Goal: Task Accomplishment & Management: Use online tool/utility

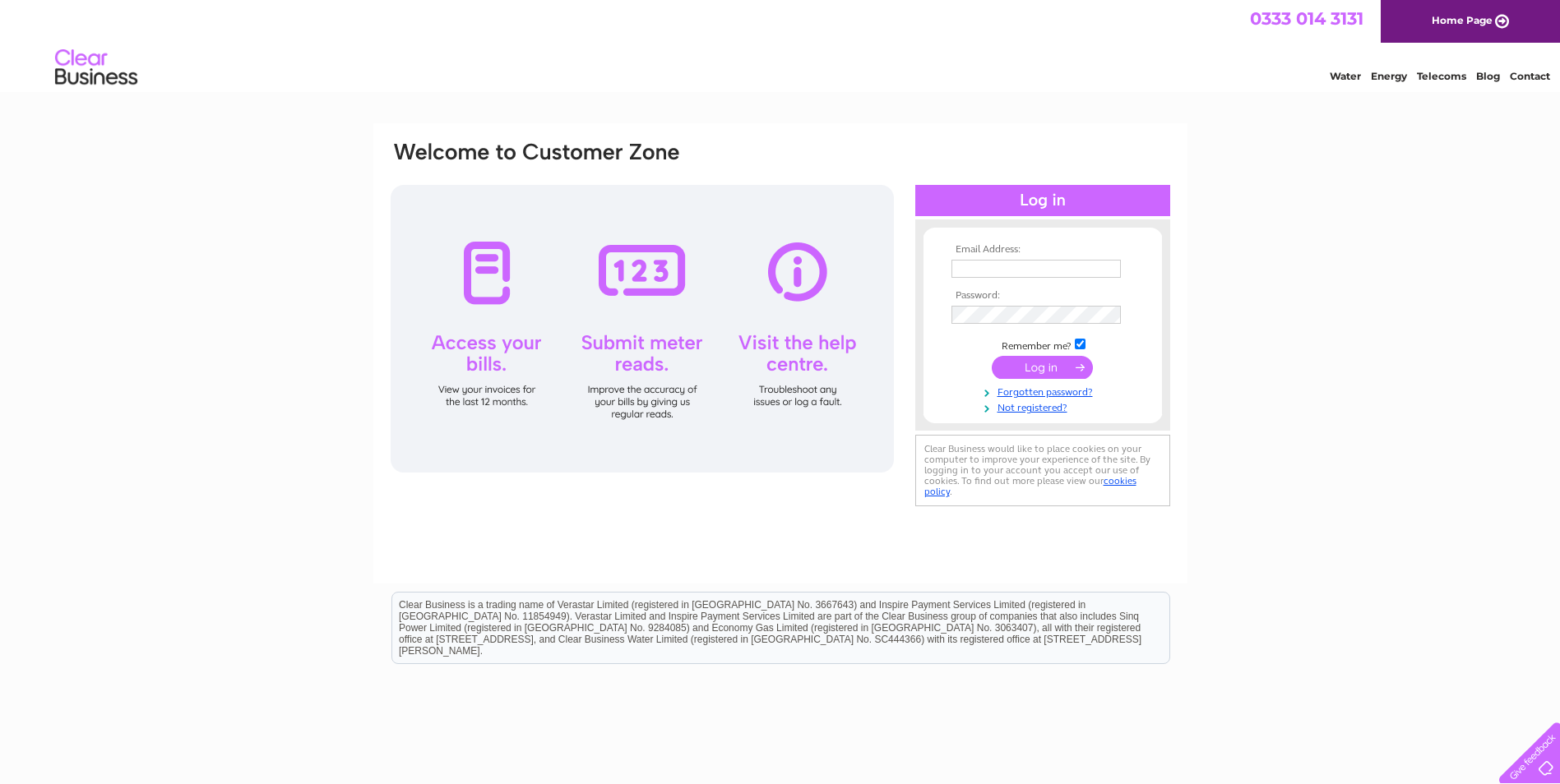
click at [1065, 270] on input "text" at bounding box center [1036, 269] width 169 height 18
type input "kirsty@thehighlandbookkeeper.co.uk"
click at [1077, 372] on input "submit" at bounding box center [1043, 368] width 102 height 23
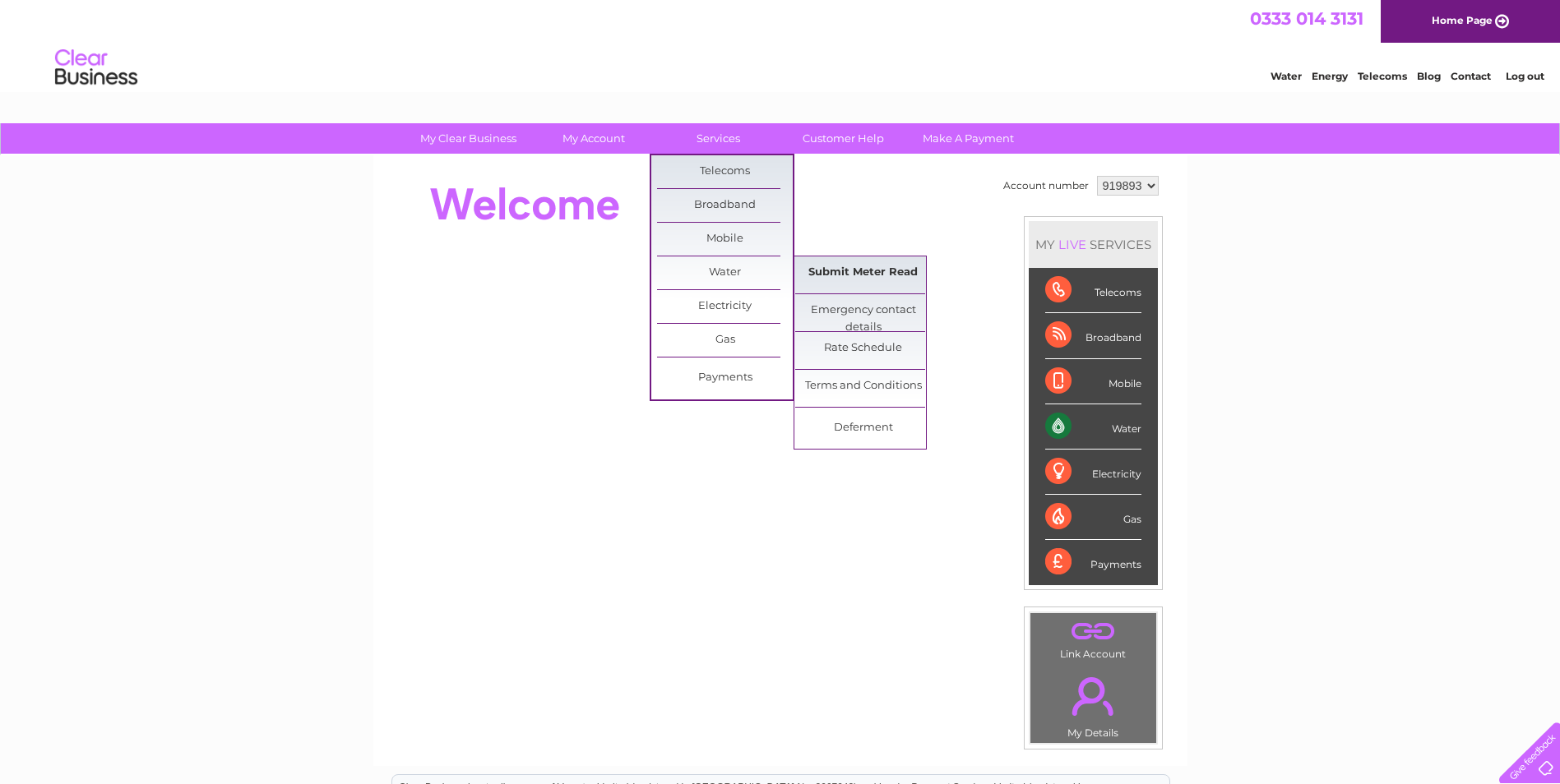
click at [840, 266] on link "Submit Meter Read" at bounding box center [863, 272] width 135 height 33
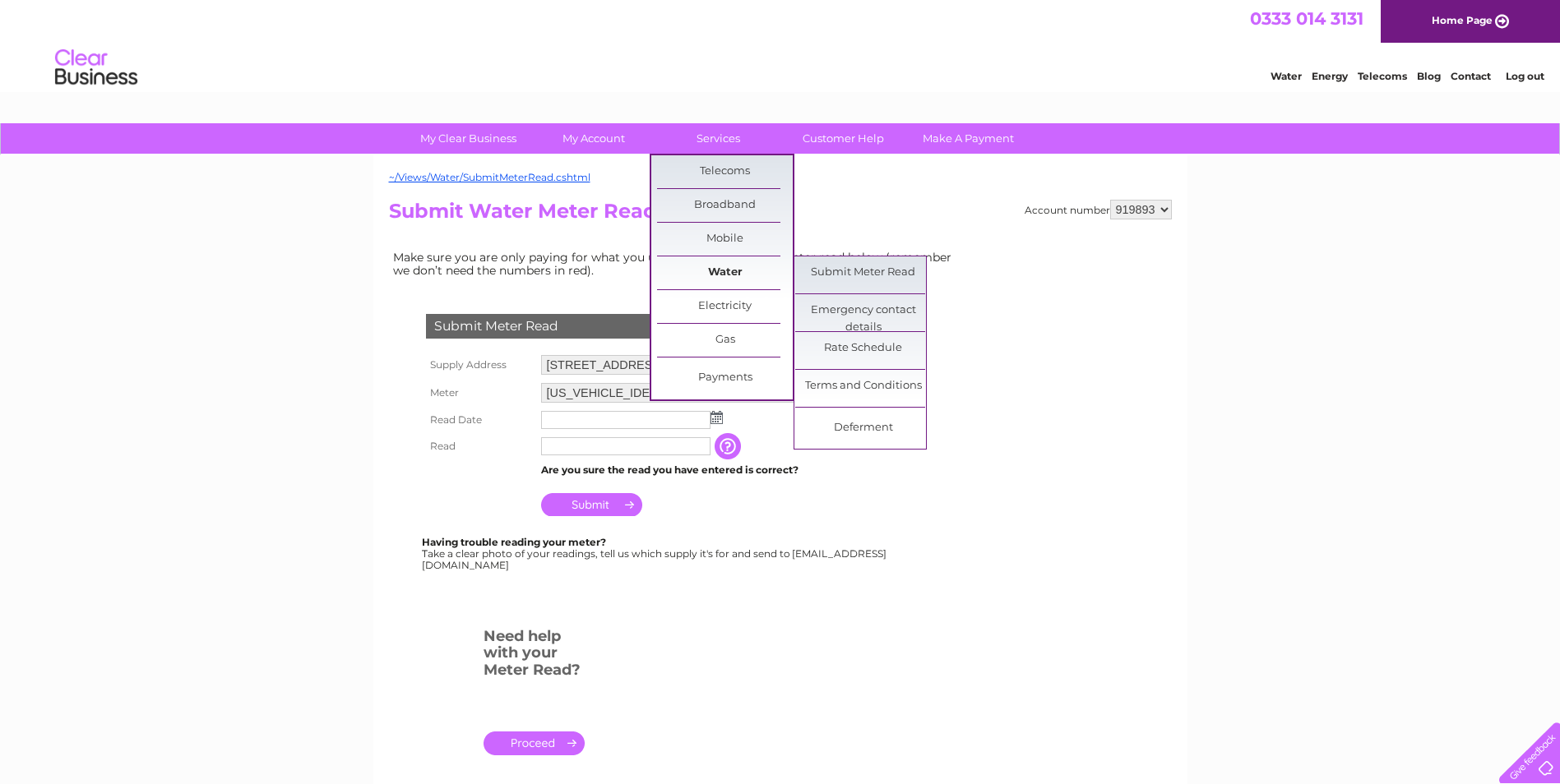
click at [723, 275] on link "Water" at bounding box center [725, 272] width 135 height 33
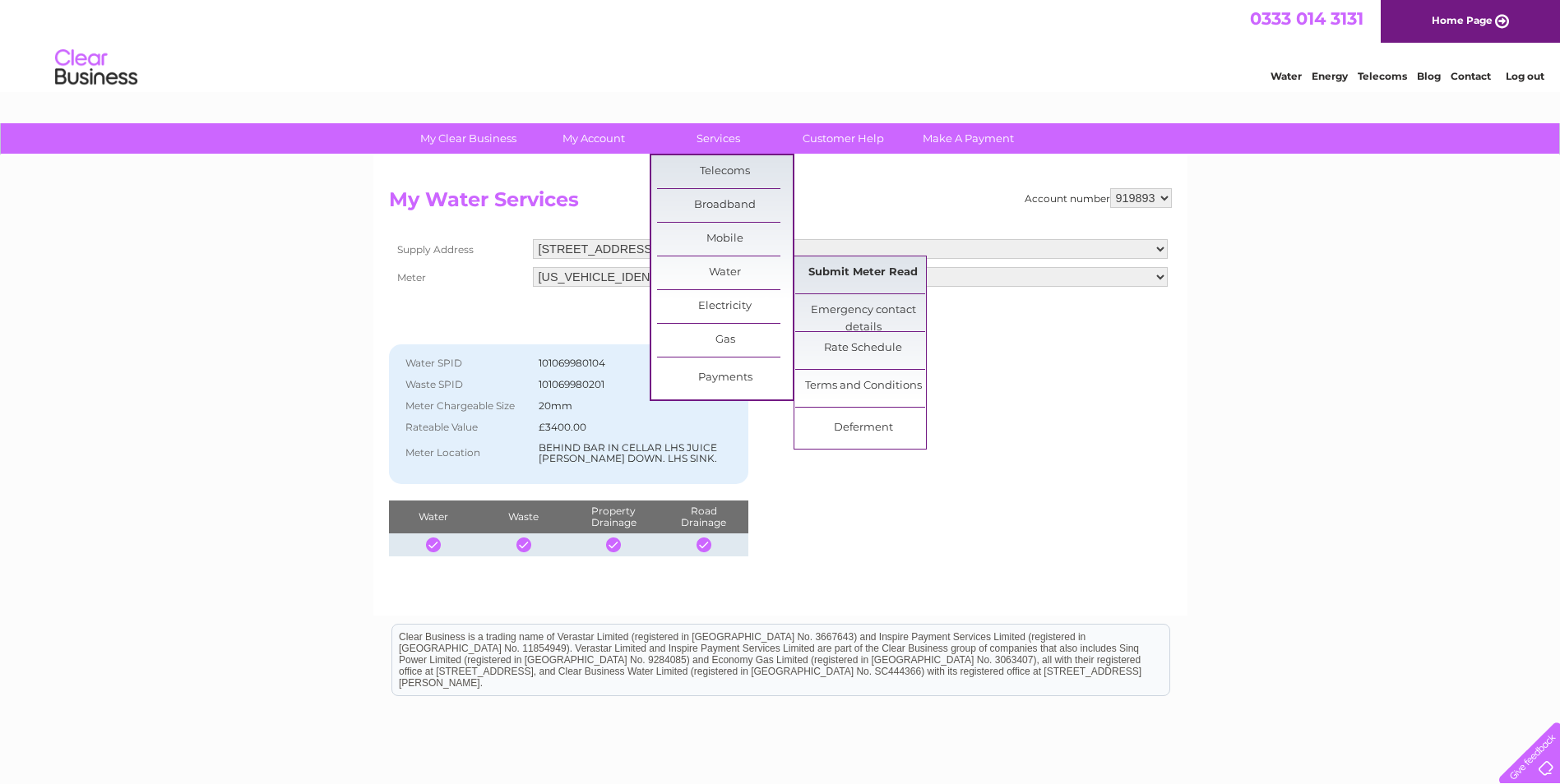
click at [875, 277] on link "Submit Meter Read" at bounding box center [863, 272] width 135 height 33
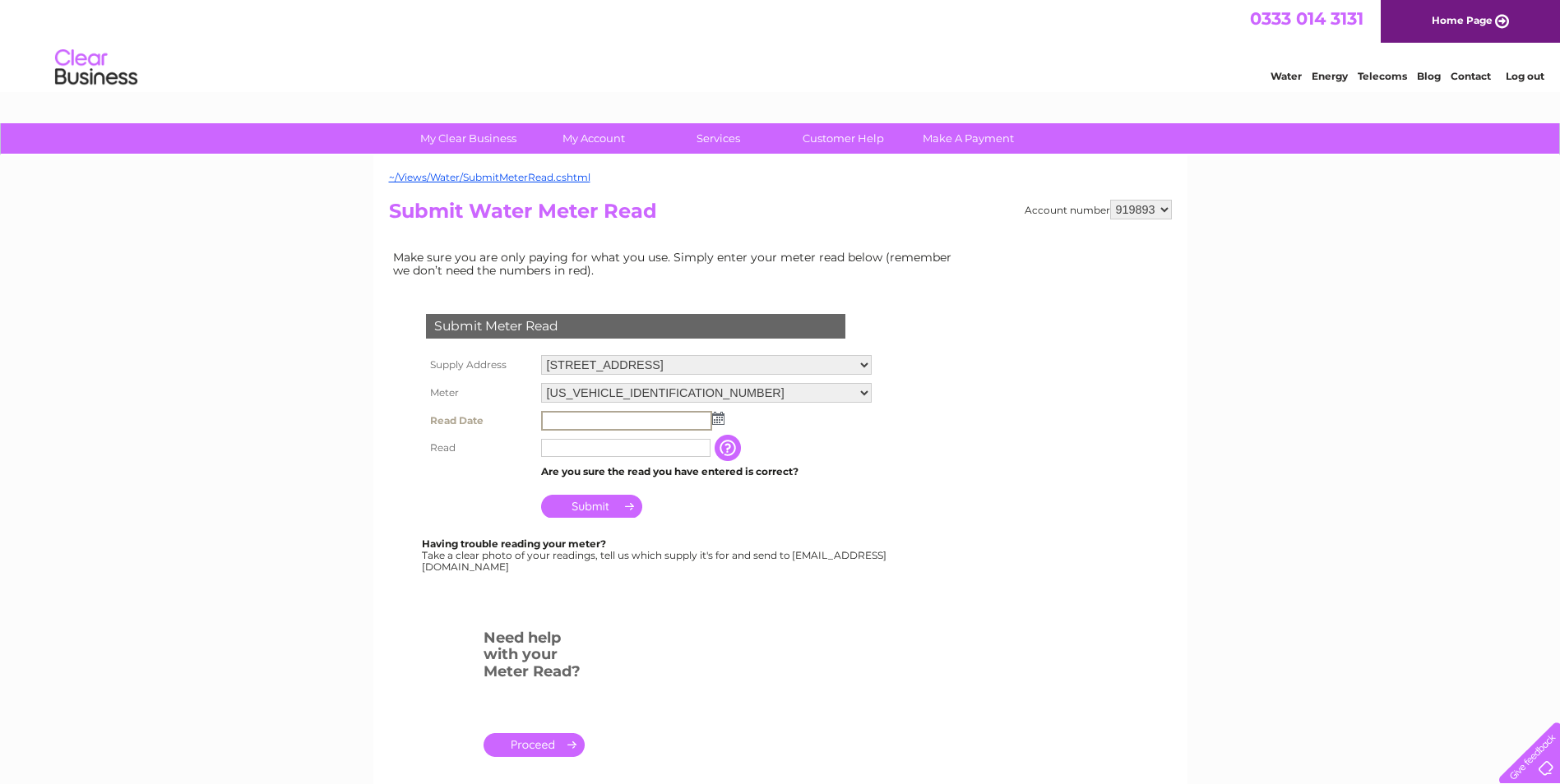
click at [623, 420] on input "text" at bounding box center [627, 421] width 171 height 20
click at [712, 416] on img at bounding box center [719, 418] width 12 height 13
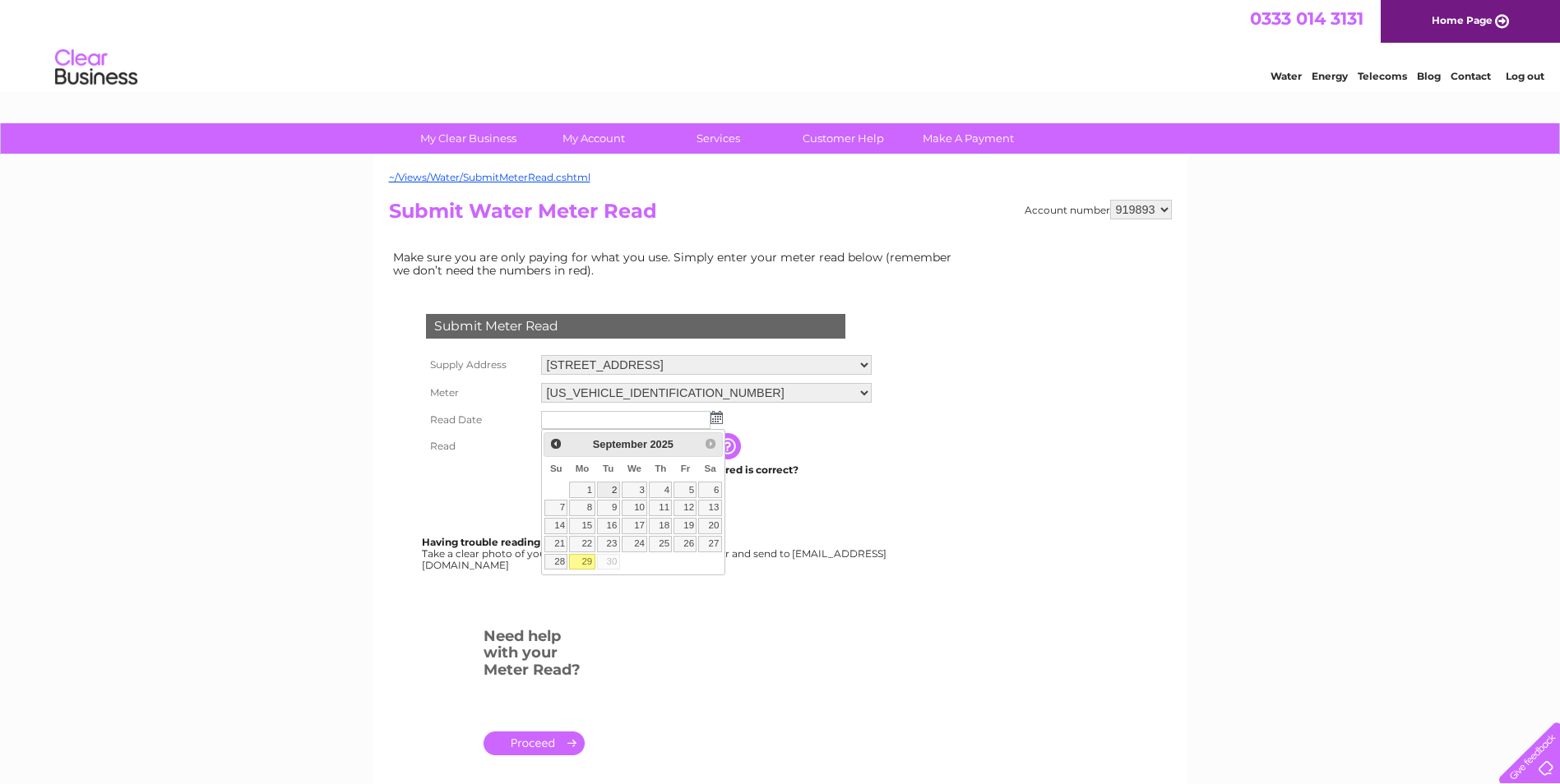
click at [599, 482] on link "2" at bounding box center [609, 489] width 23 height 16
type input "[DATE]"
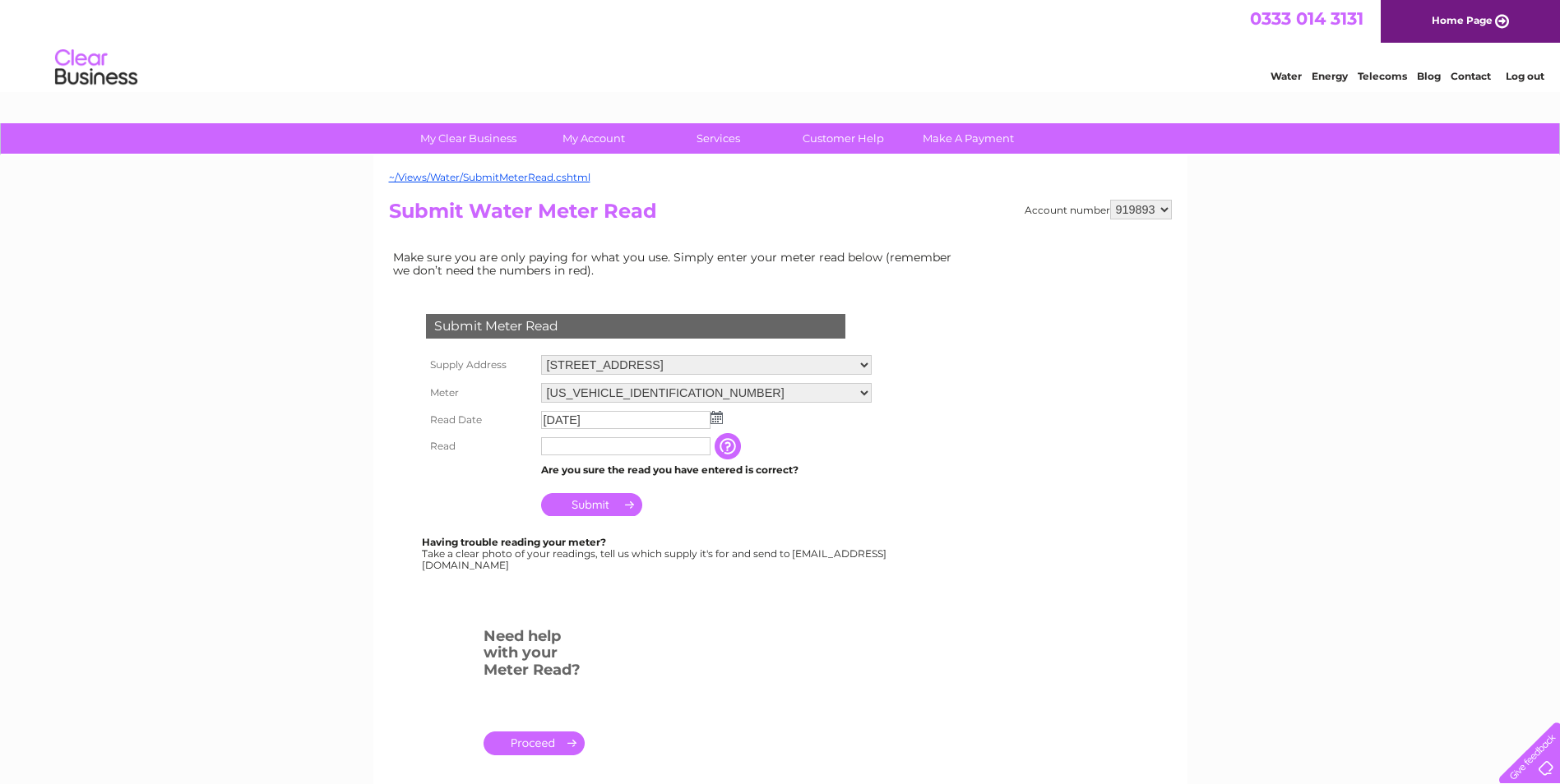
click at [580, 444] on input "text" at bounding box center [626, 446] width 169 height 18
type input "2752"
click at [609, 507] on input "Submit" at bounding box center [592, 506] width 102 height 23
